Goal: Navigation & Orientation: Find specific page/section

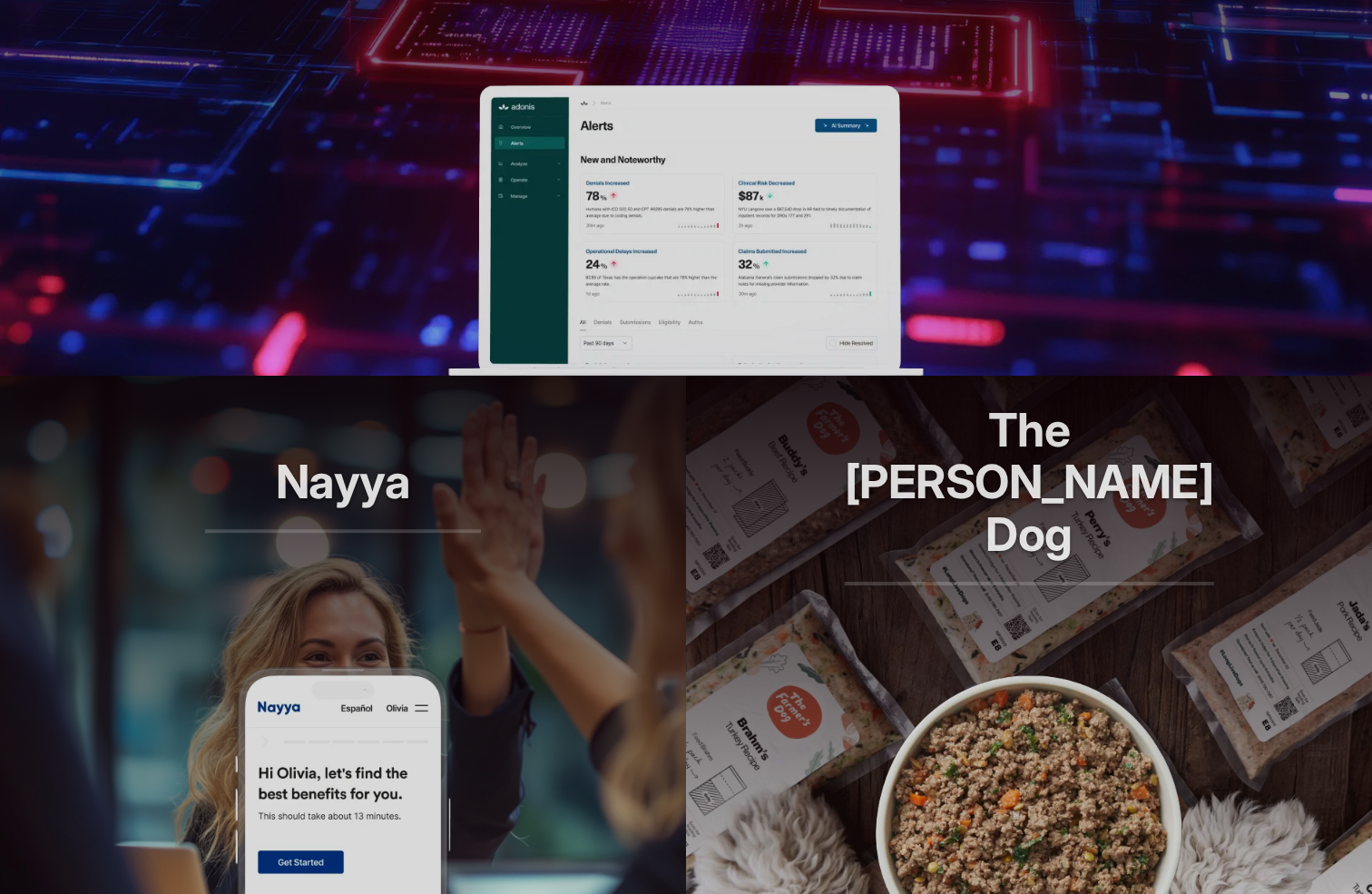
scroll to position [374, 0]
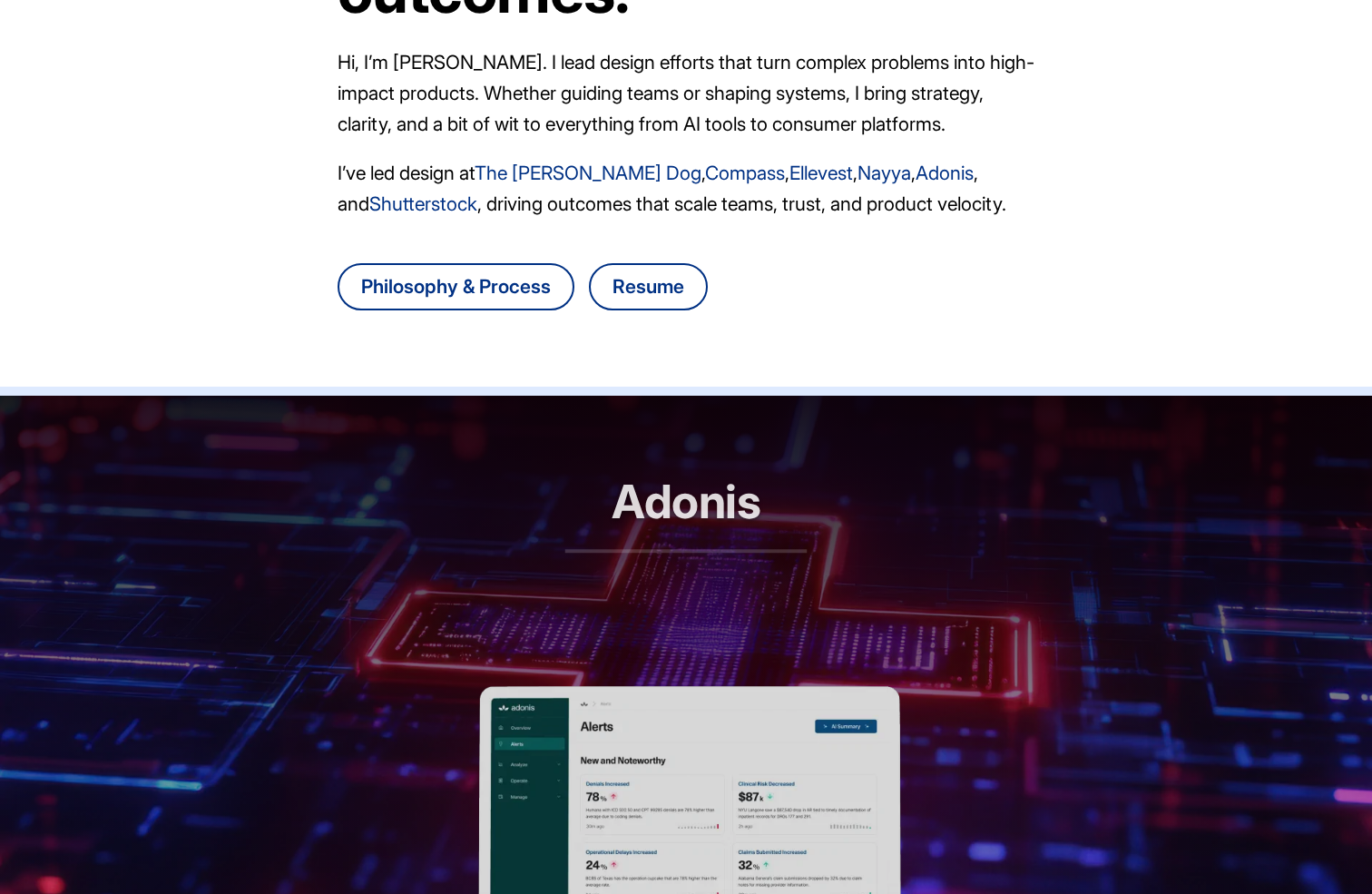
click at [663, 453] on header "Adonis RCM automation, reimagined" at bounding box center [686, 540] width 1372 height 290
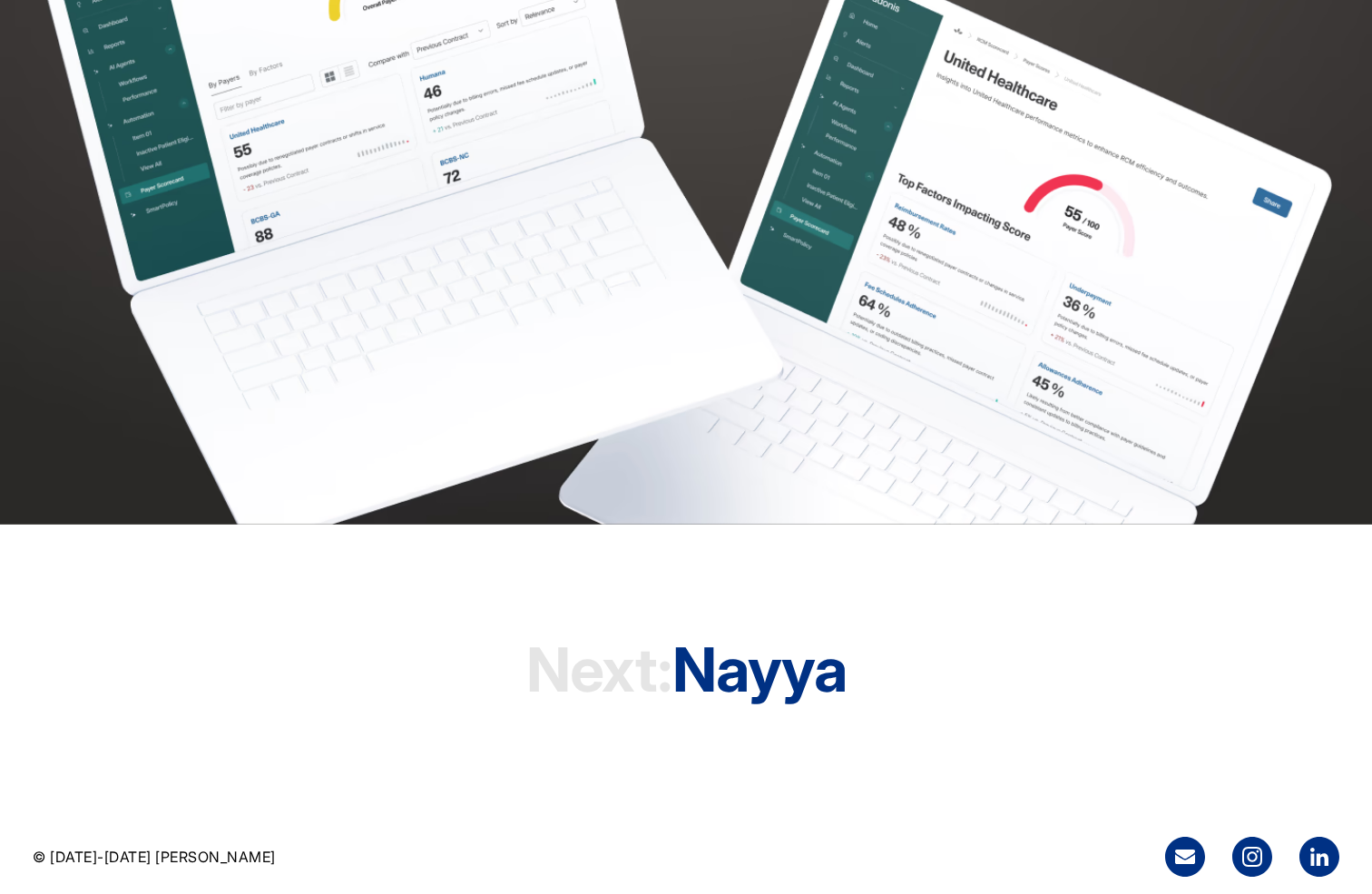
scroll to position [5087, 0]
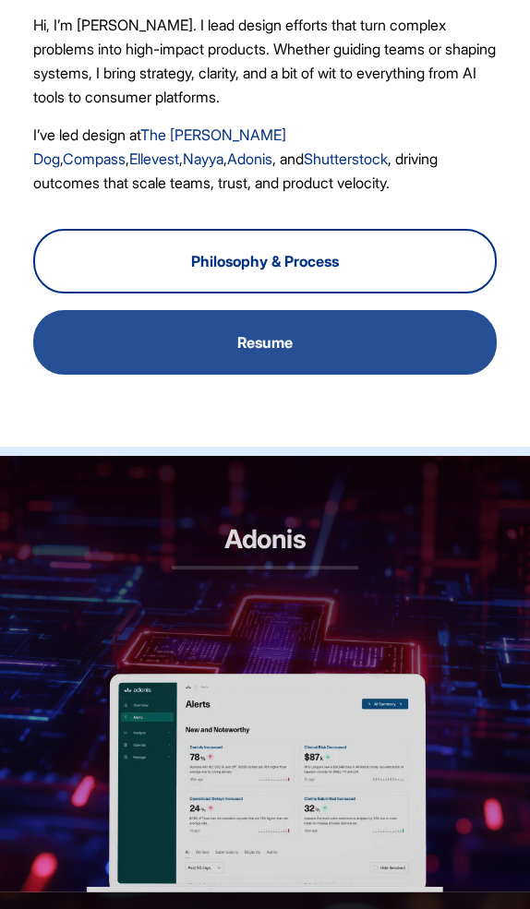
scroll to position [280, 0]
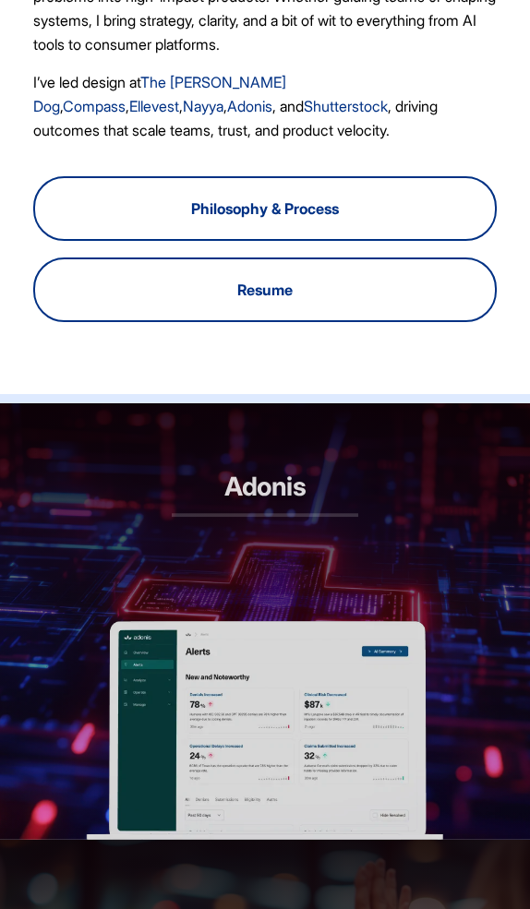
click at [366, 578] on header "Adonis RCM automation, reimagined" at bounding box center [265, 512] width 530 height 218
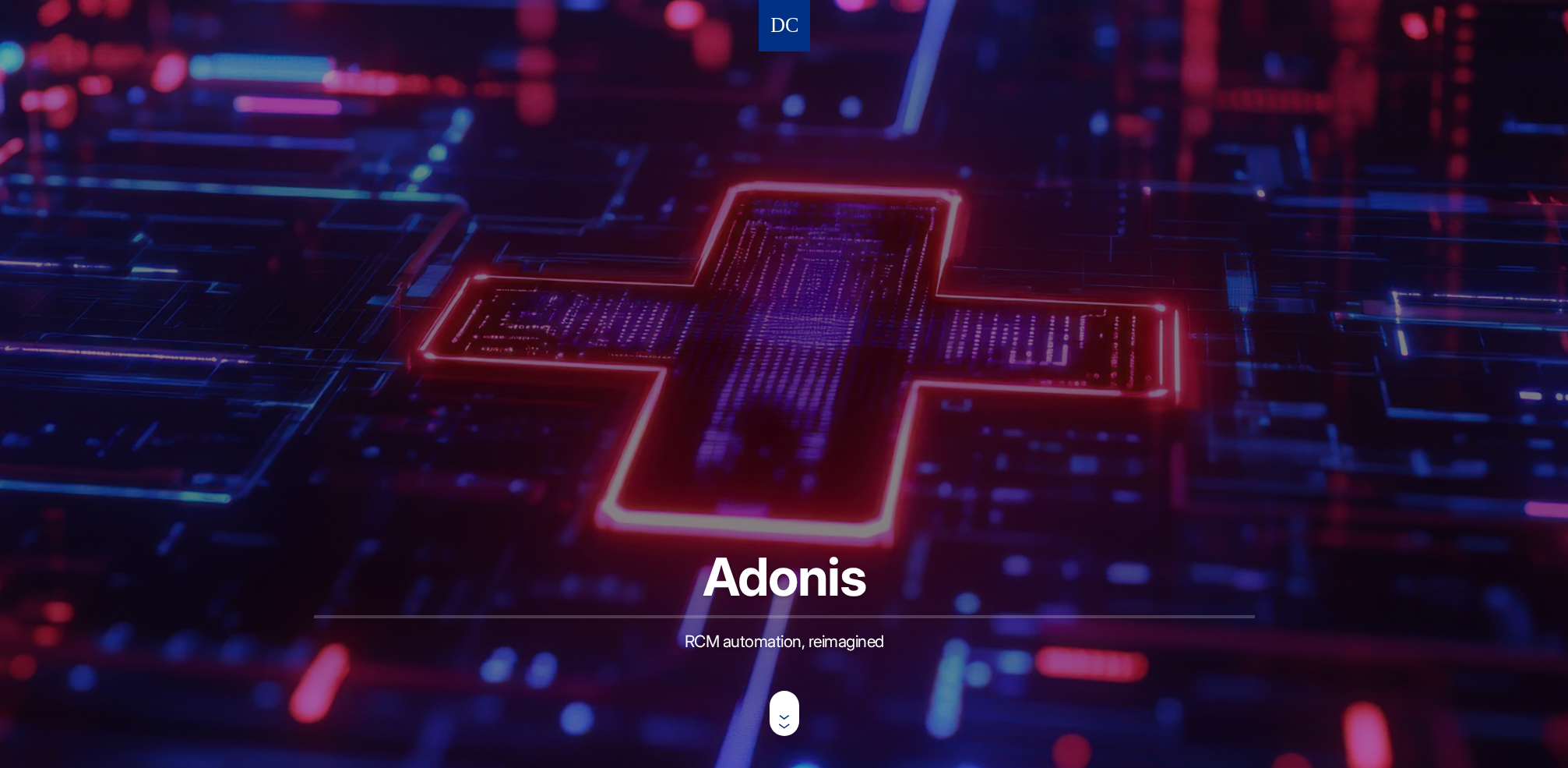
click at [447, 46] on nav at bounding box center [784, 25] width 52 height 52
